Goal: Task Accomplishment & Management: Manage account settings

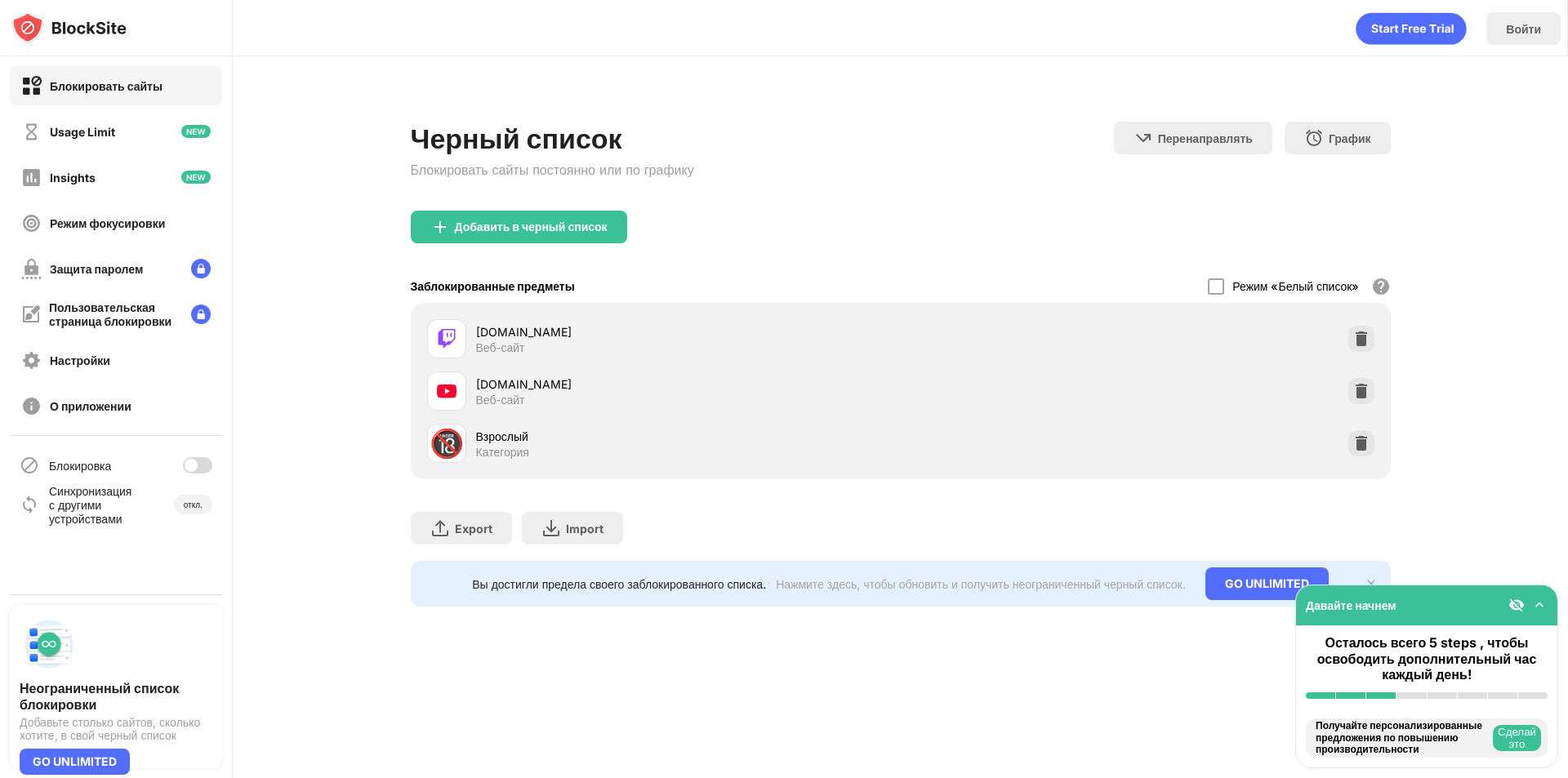
click at [190, 457] on div "Блокировка" at bounding box center [116, 465] width 212 height 39
drag, startPoint x: 194, startPoint y: 461, endPoint x: 218, endPoint y: 282, distance: 180.6
click at [195, 461] on div at bounding box center [191, 466] width 13 height 13
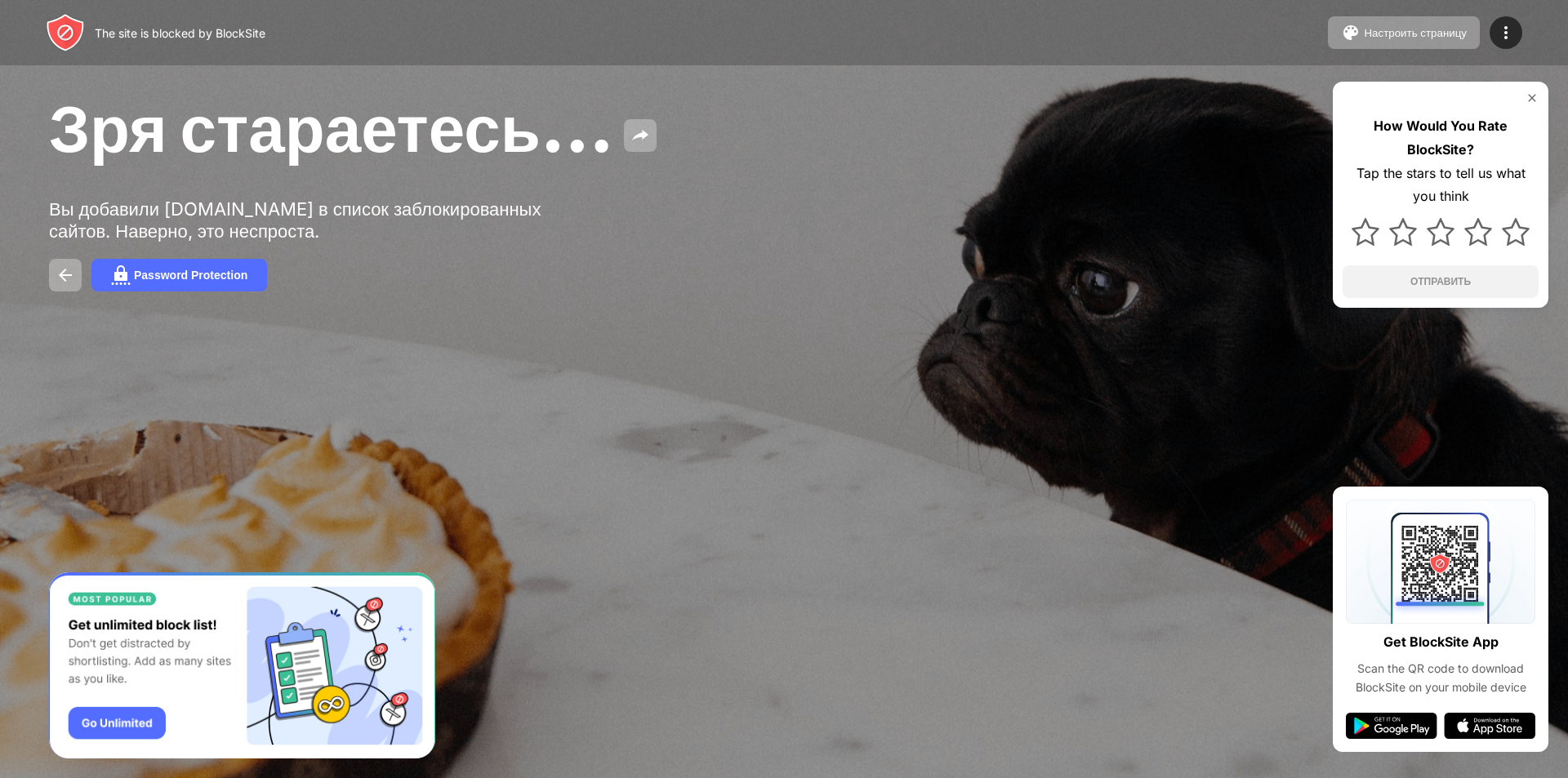
click at [445, 440] on div at bounding box center [784, 389] width 1568 height 778
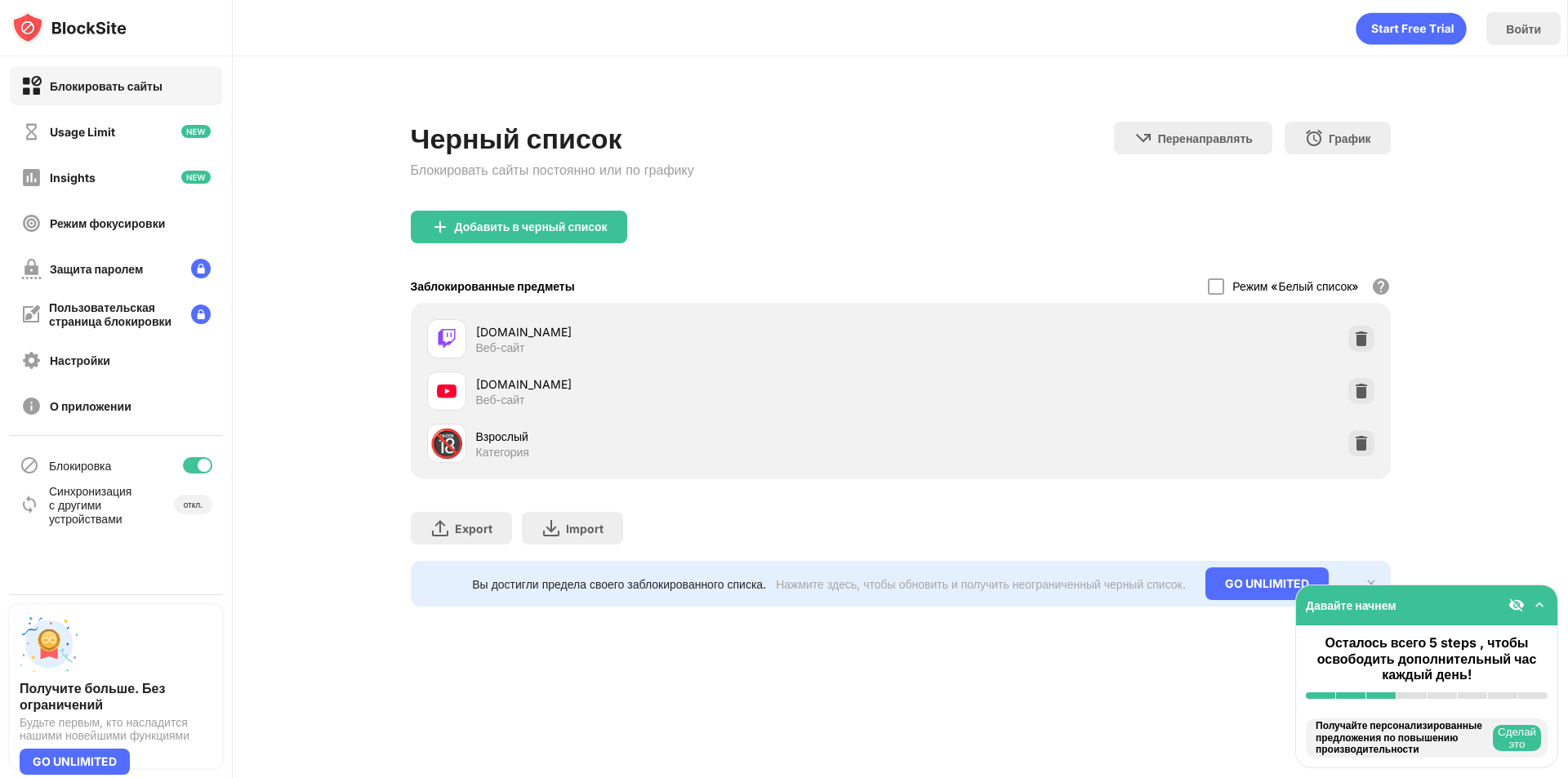
click at [200, 462] on div at bounding box center [205, 466] width 13 height 13
